Goal: Find specific page/section: Find specific page/section

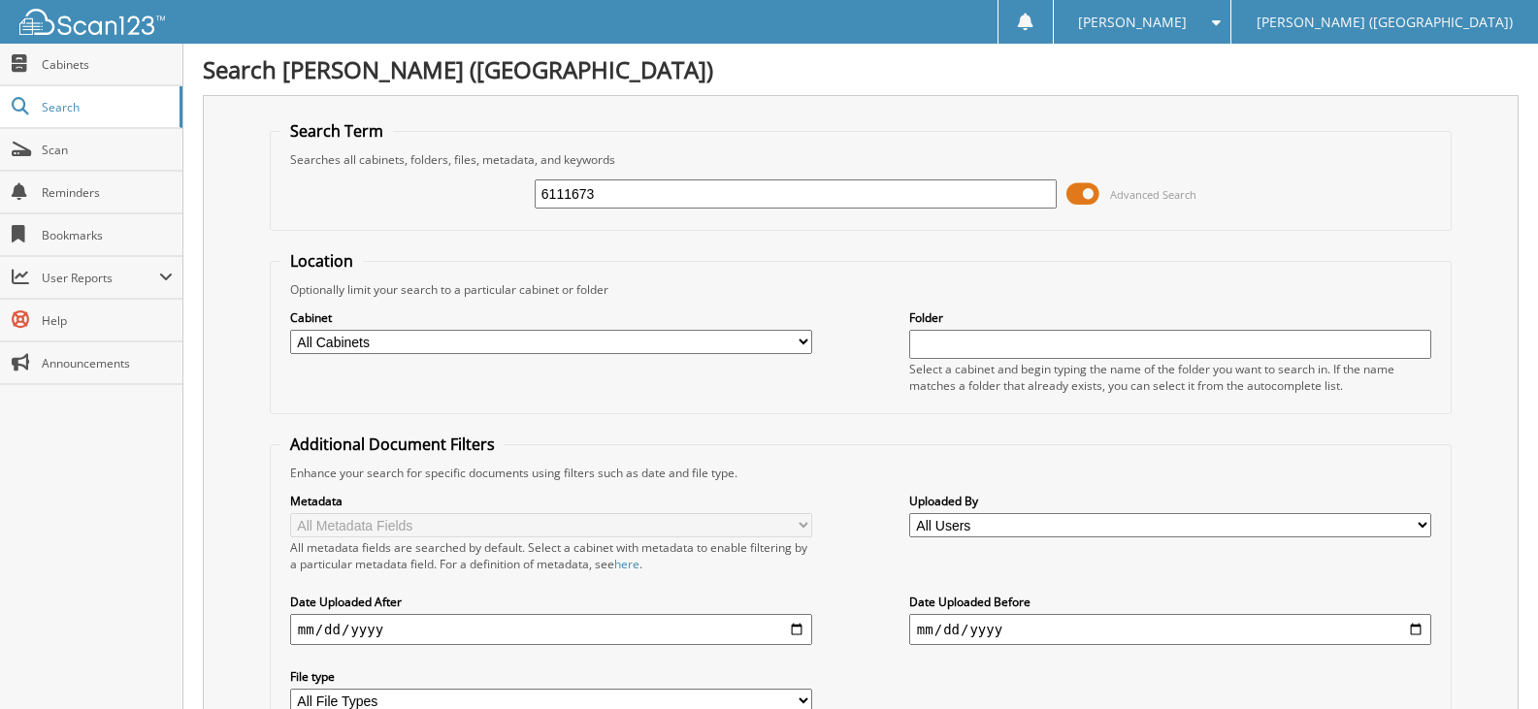
scroll to position [172, 0]
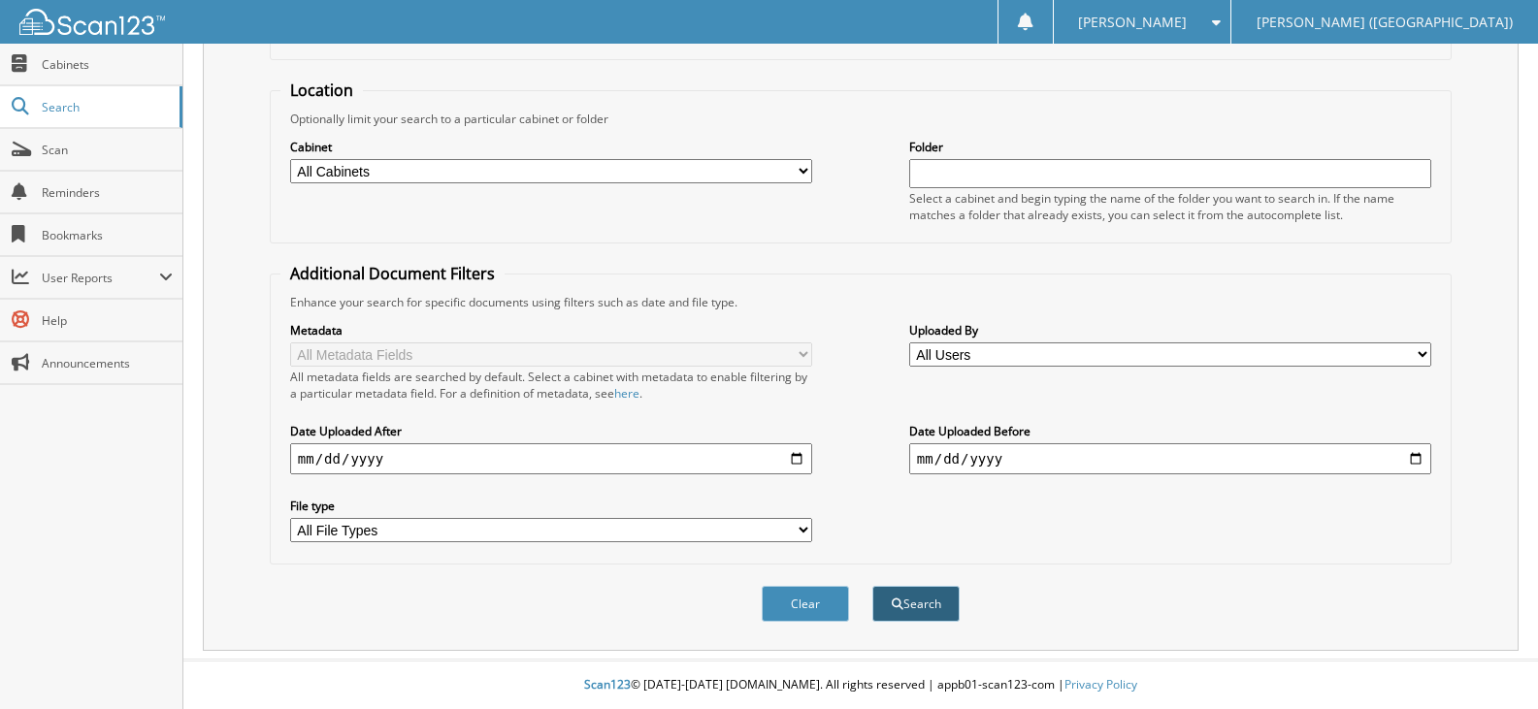
type input "6111673"
click at [921, 615] on button "Search" at bounding box center [915, 604] width 87 height 36
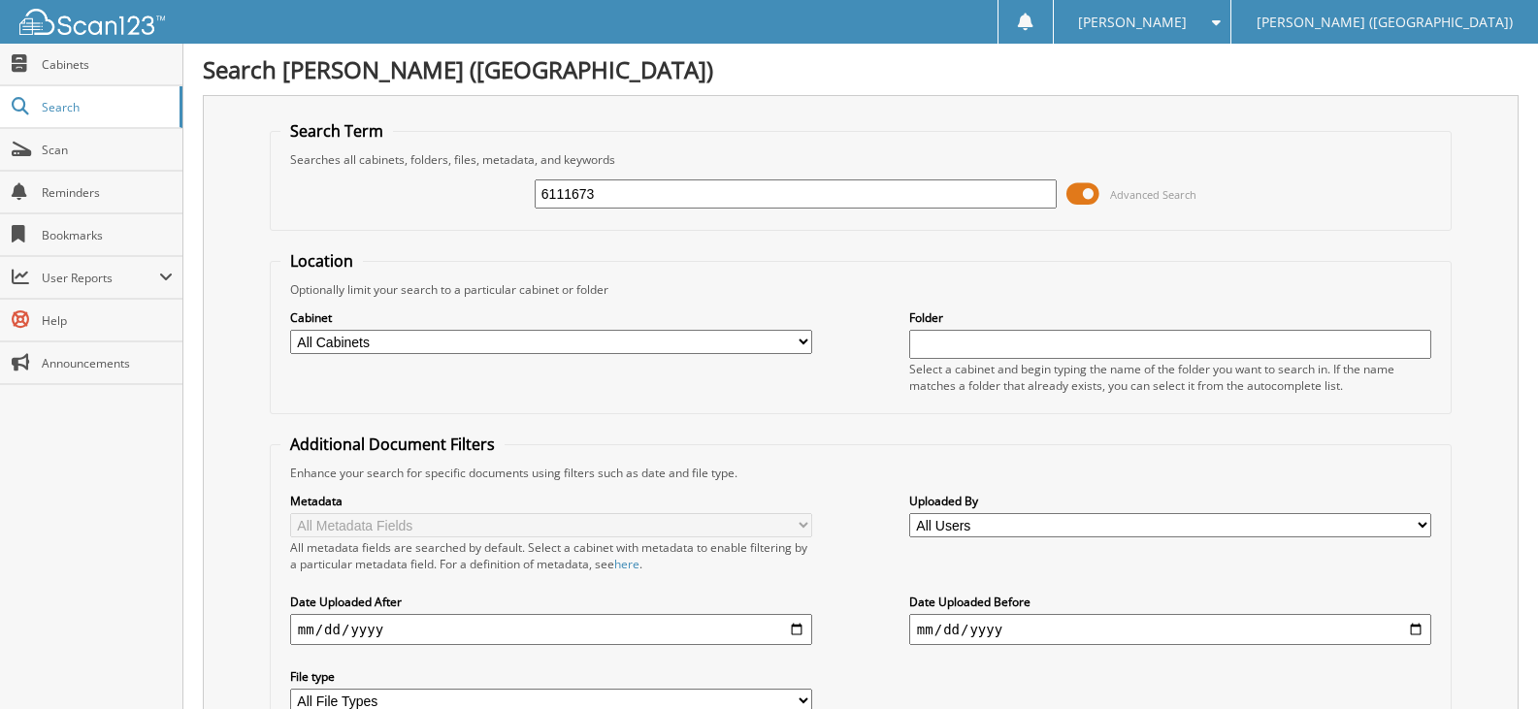
scroll to position [194, 0]
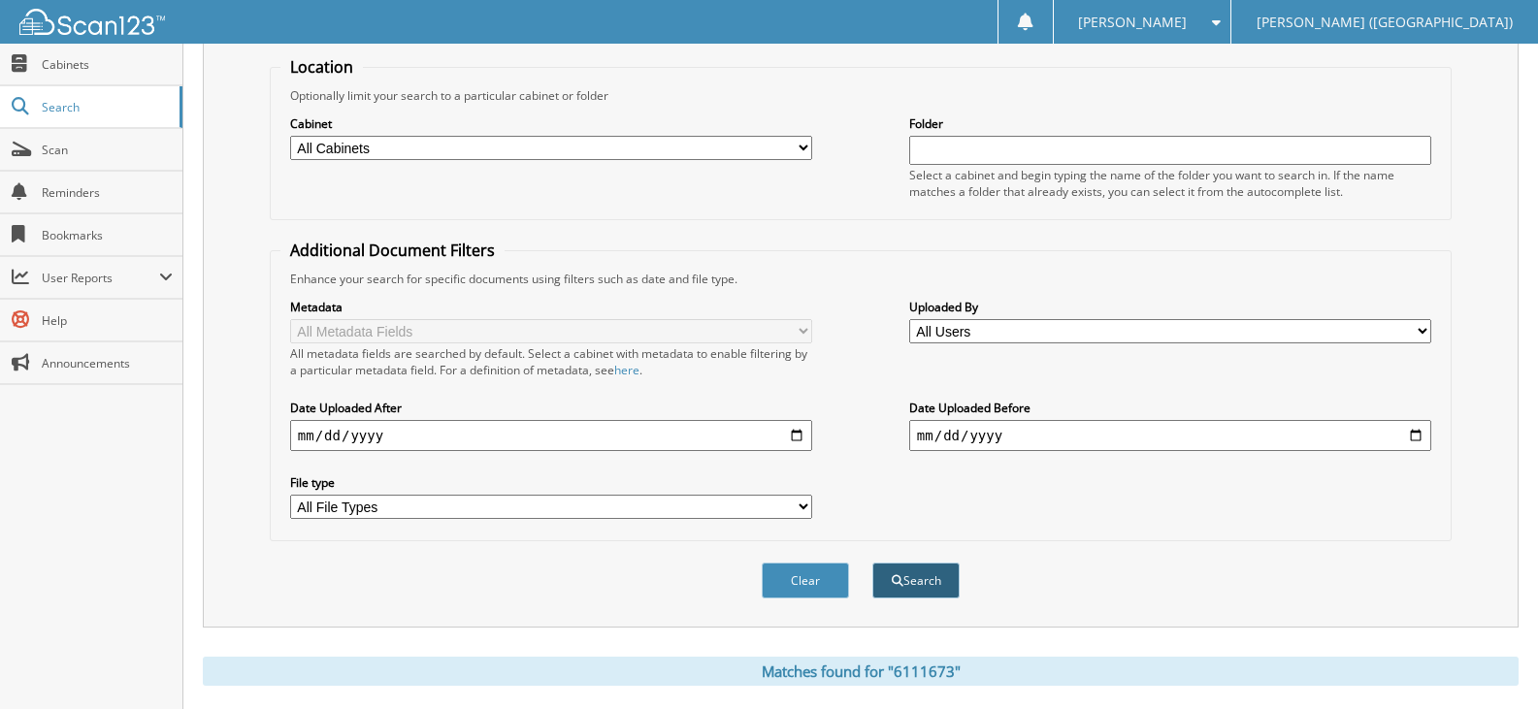
click at [937, 588] on button "Search" at bounding box center [915, 581] width 87 height 36
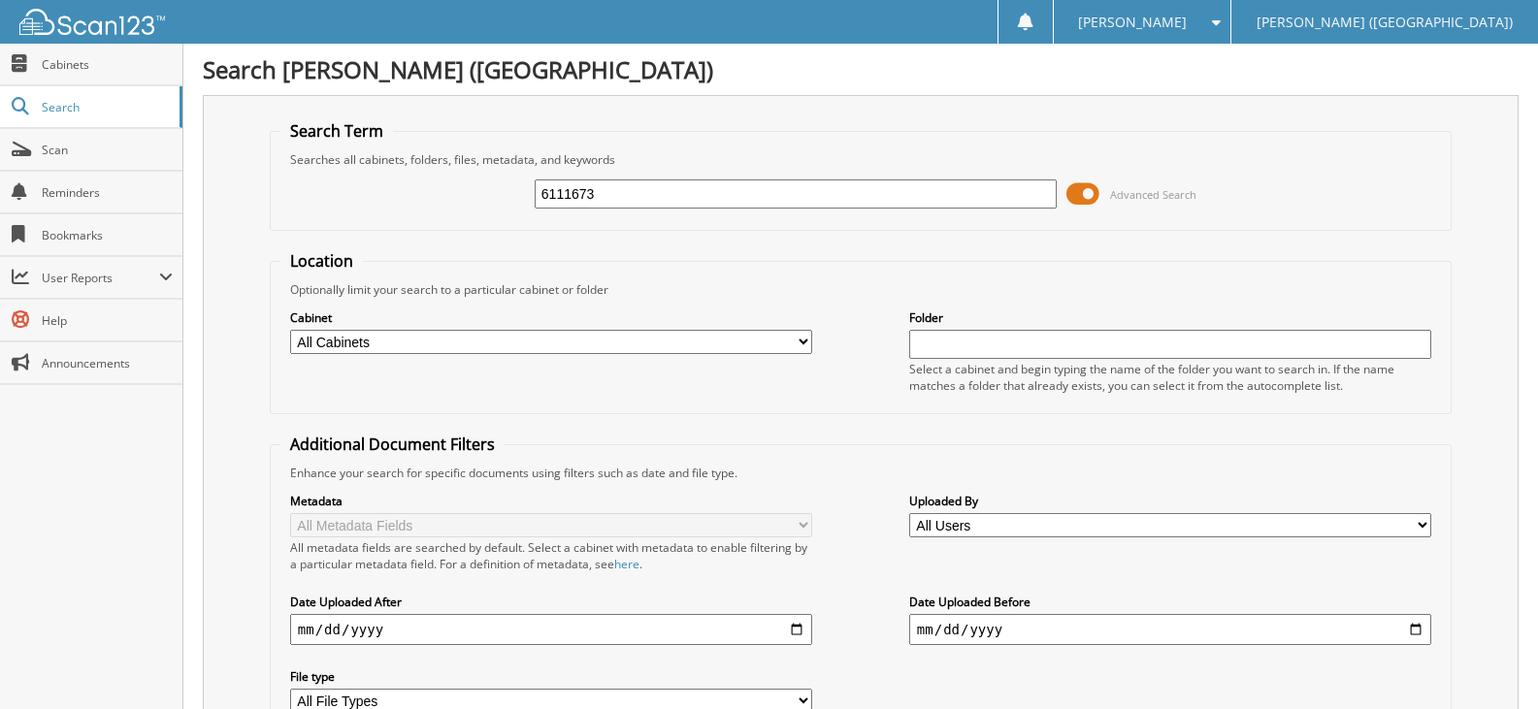
scroll to position [451, 0]
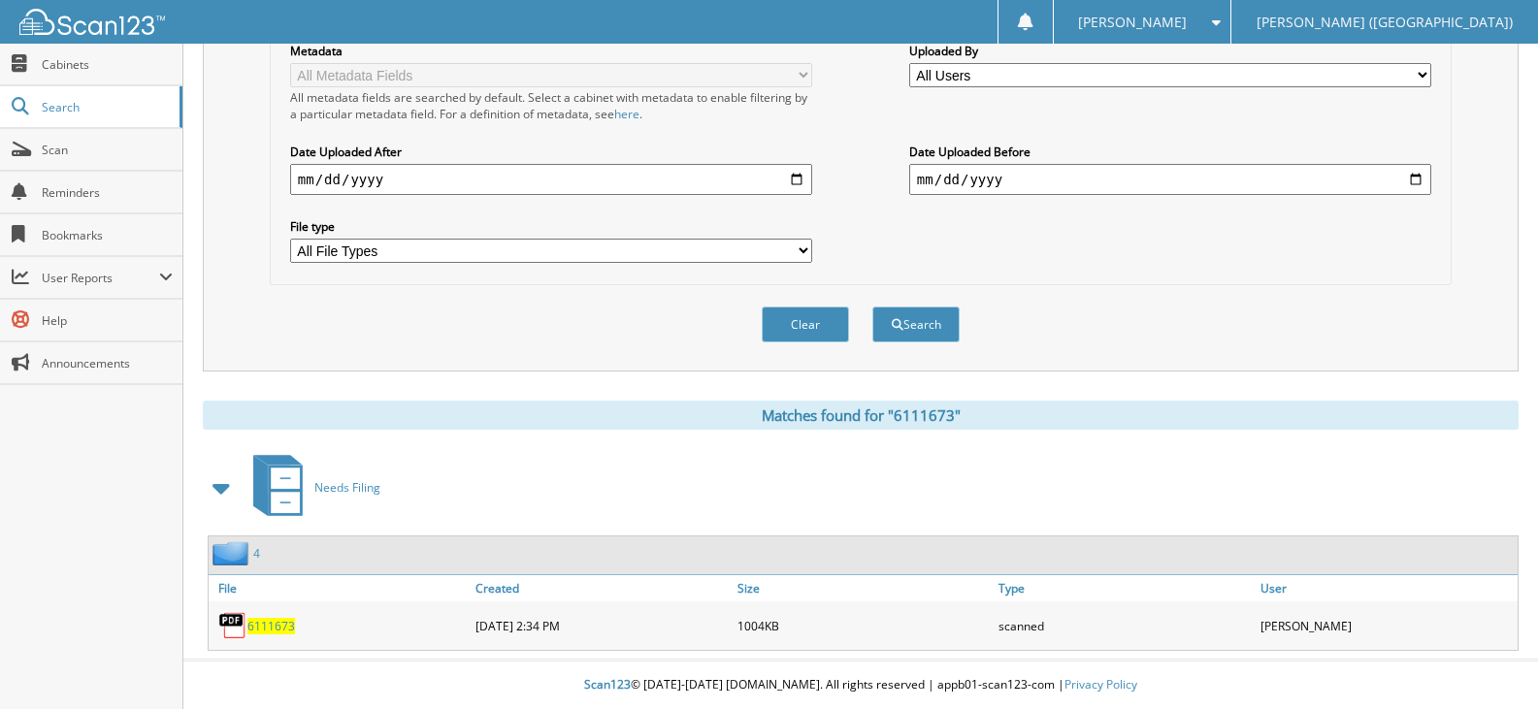
click at [270, 625] on span "6111673" at bounding box center [271, 626] width 48 height 16
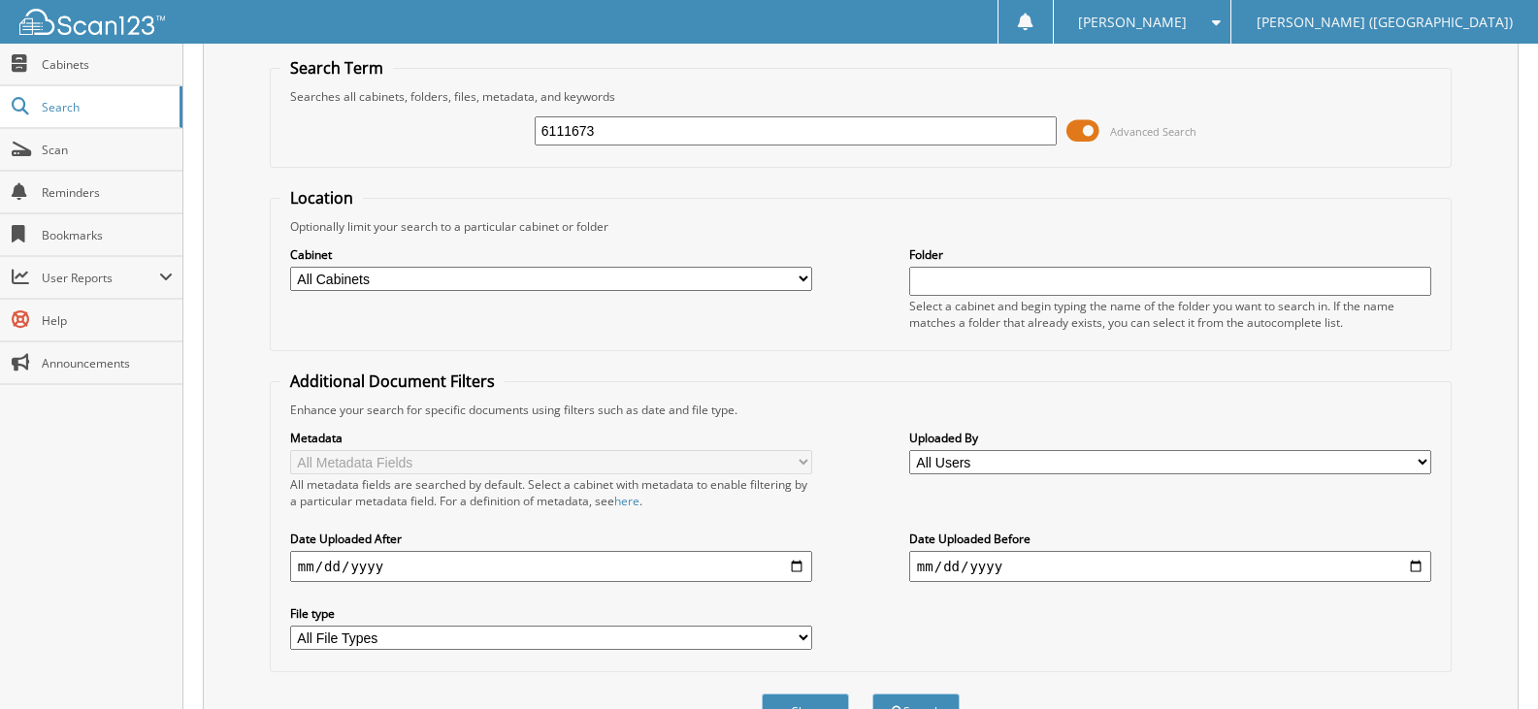
scroll to position [0, 0]
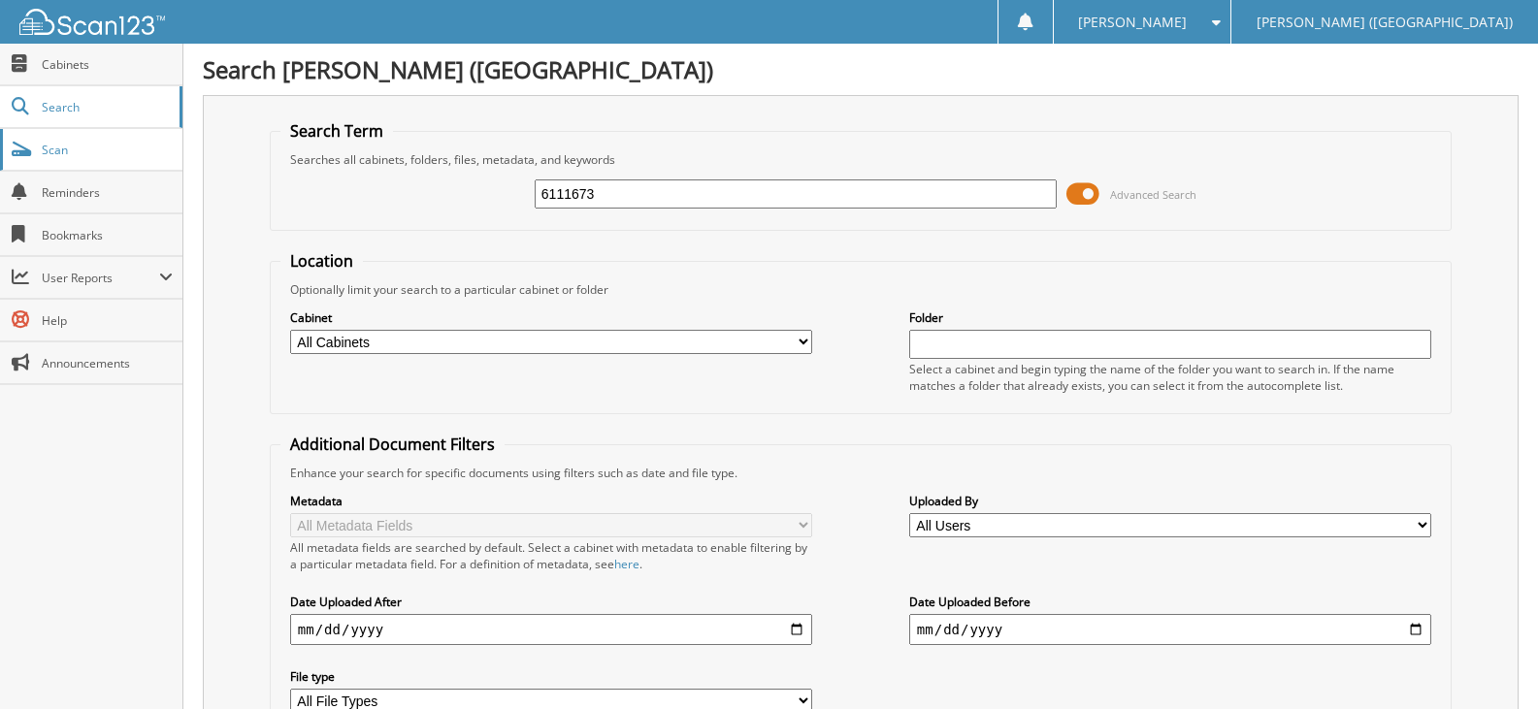
click at [45, 143] on span "Scan" at bounding box center [107, 150] width 131 height 16
